Goal: Information Seeking & Learning: Learn about a topic

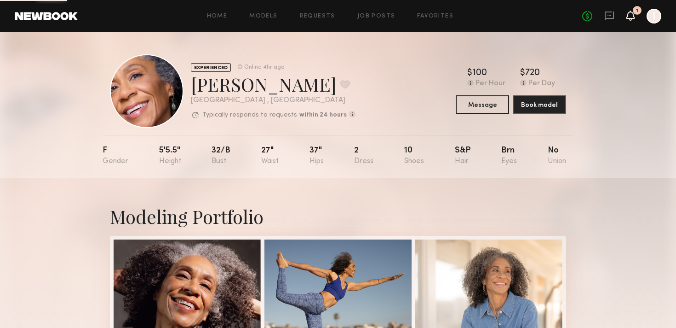
click at [633, 18] on icon at bounding box center [630, 15] width 7 height 6
click at [632, 19] on icon at bounding box center [631, 19] width 3 height 1
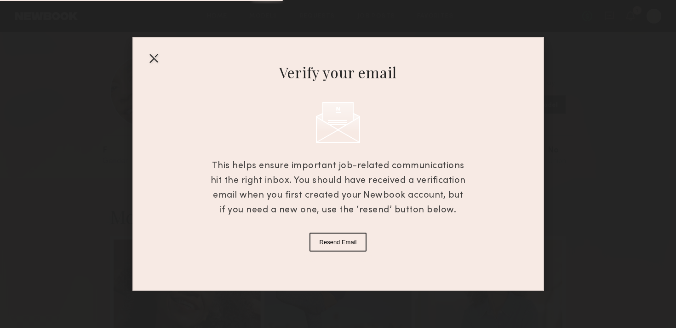
click at [156, 57] on div at bounding box center [153, 58] width 15 height 15
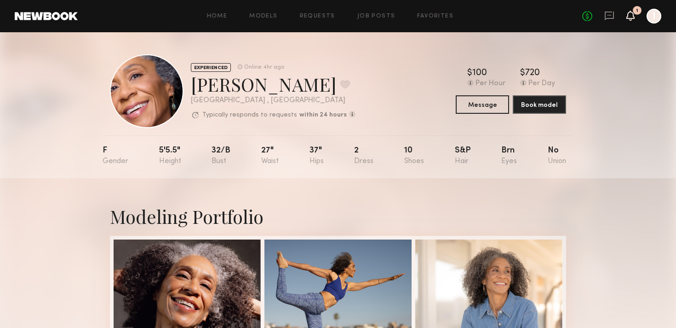
click at [633, 17] on icon at bounding box center [630, 15] width 7 height 6
click at [632, 20] on icon at bounding box center [631, 16] width 8 height 10
click at [261, 21] on div "Home Models Requests Job Posts Favorites Sign Out No fees up to $5,000 1 I" at bounding box center [370, 16] width 584 height 15
click at [264, 14] on link "Models" at bounding box center [263, 16] width 28 height 6
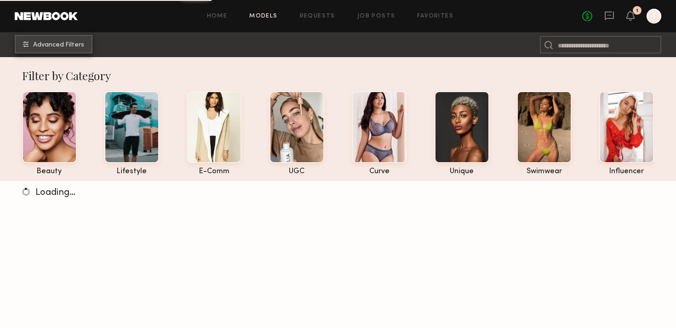
click at [89, 45] on button "Advanced Filters" at bounding box center [54, 44] width 78 height 18
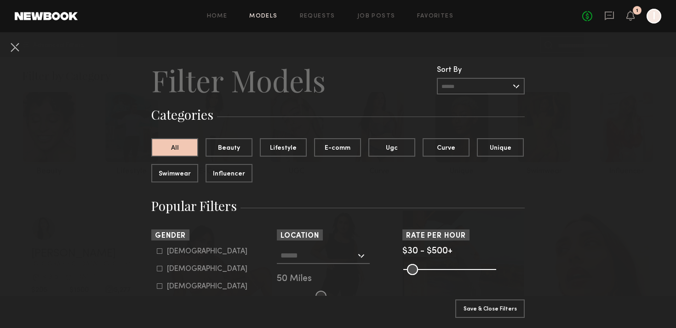
click at [487, 80] on input "text" at bounding box center [481, 86] width 88 height 17
click at [382, 187] on div "All Beauty Lifestyle E-comm Ugc Curve Unique Swimwear Influencer" at bounding box center [341, 164] width 381 height 52
click at [485, 88] on input "text" at bounding box center [481, 86] width 88 height 17
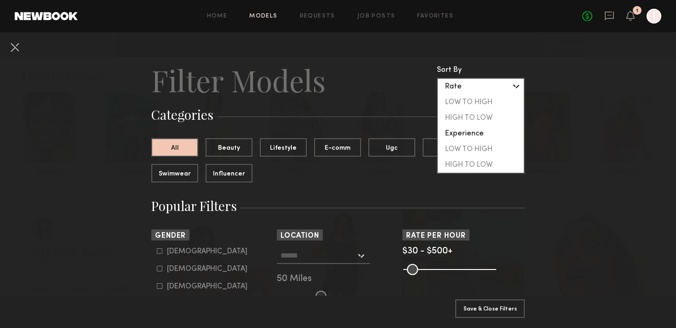
click at [414, 93] on header "Filter Models Sort By Clear Rate LOW TO HIGH HIGH TO LOW Experience LOW TO HIGH…" at bounding box center [338, 80] width 374 height 37
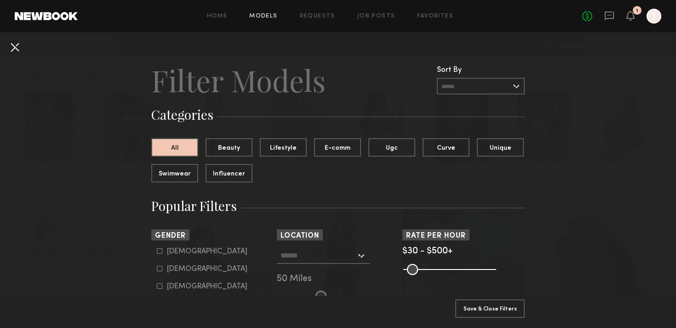
click at [19, 47] on button at bounding box center [14, 47] width 15 height 15
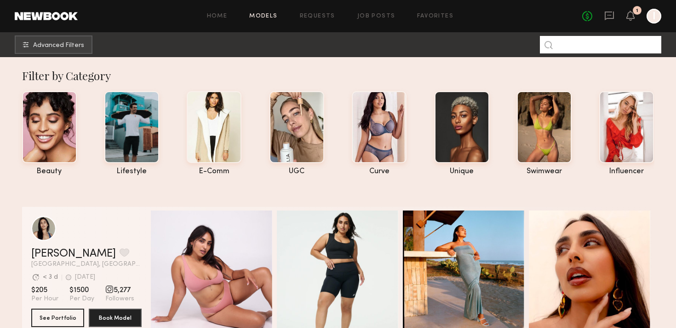
click at [606, 41] on input at bounding box center [600, 44] width 121 height 17
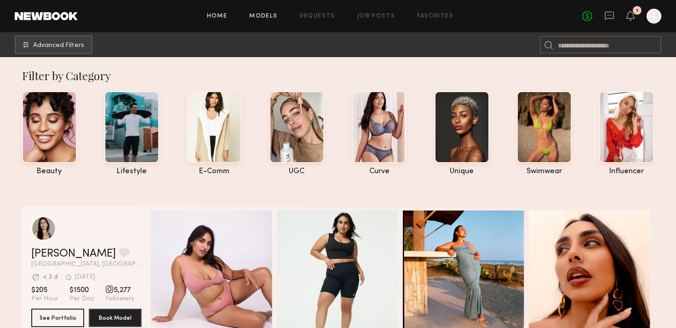
click at [218, 13] on div "Home Models Requests Job Posts Favorites Sign Out No fees up to $5,000 1 I" at bounding box center [370, 16] width 584 height 15
click at [234, 18] on div "Home Models Requests Job Posts Favorites Sign Out" at bounding box center [330, 16] width 505 height 6
click at [226, 17] on link "Home" at bounding box center [217, 16] width 21 height 6
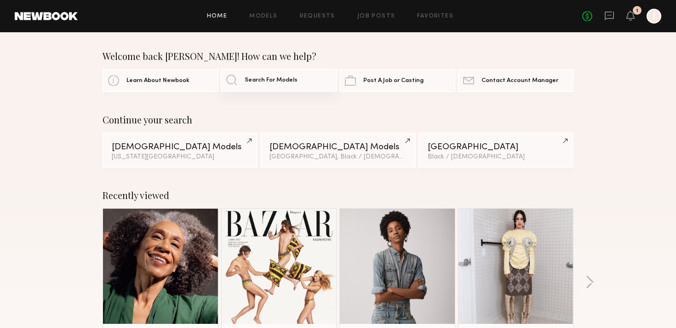
click at [276, 80] on span "Search For Models" at bounding box center [271, 80] width 53 height 6
